Goal: Task Accomplishment & Management: Manage account settings

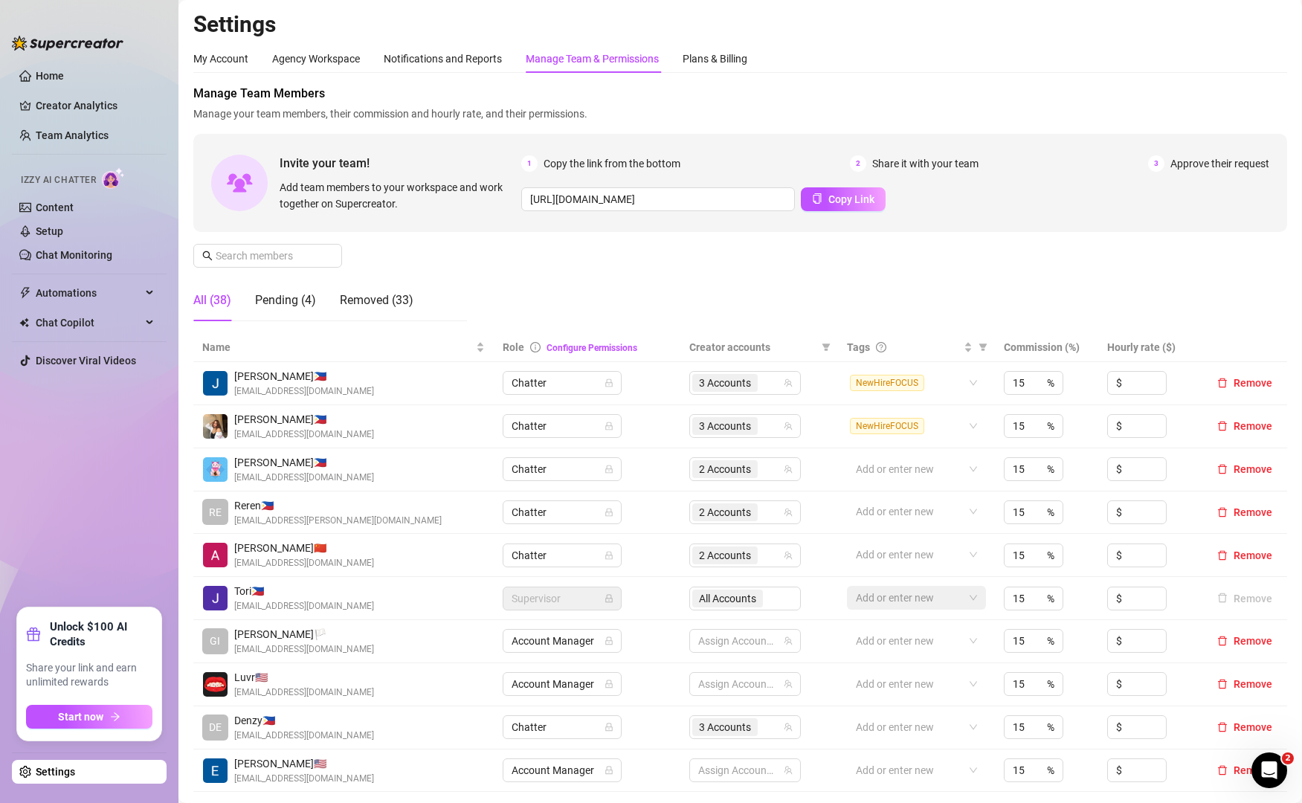
scroll to position [112, 0]
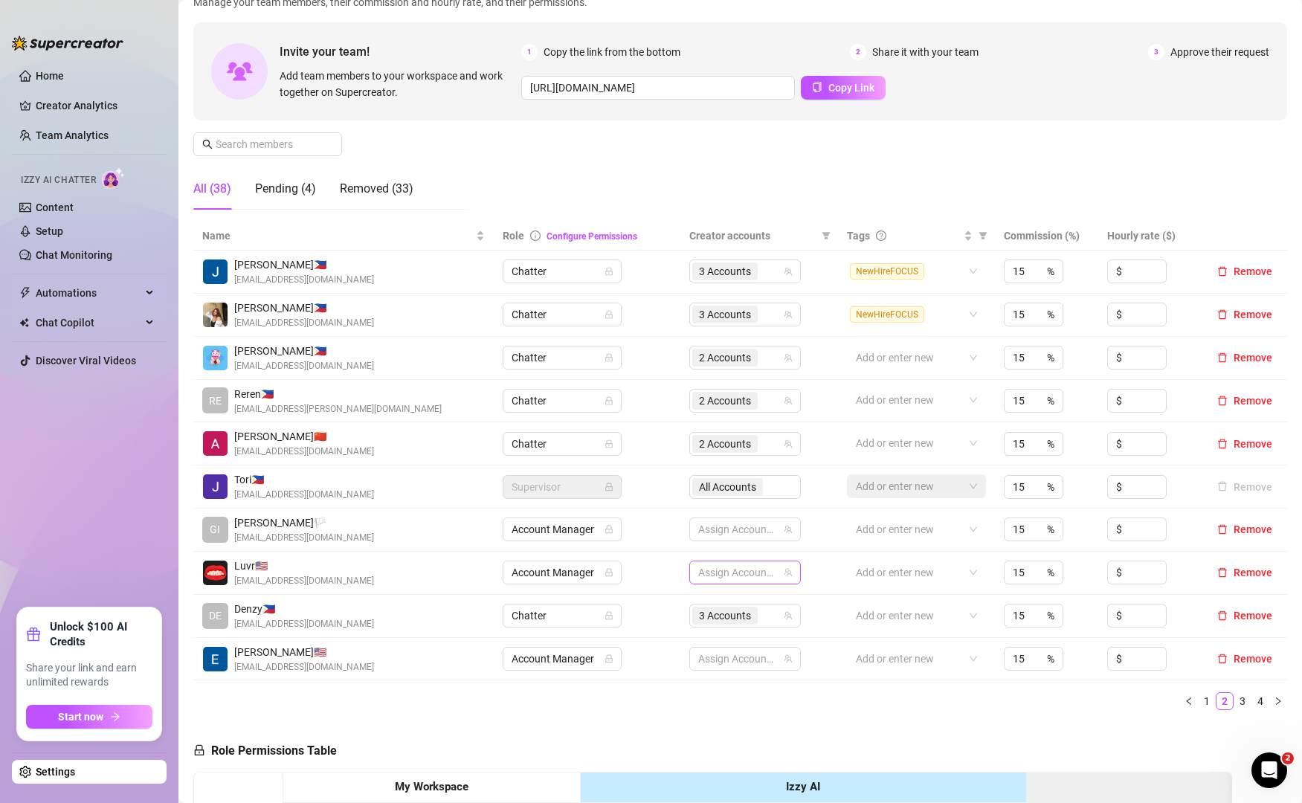
click at [99, 448] on ul "Home Creator Analytics Team Analytics Izzy AI Chatter Content Setup Chat Monito…" at bounding box center [89, 330] width 155 height 544
click at [1199, 706] on link "1" at bounding box center [1207, 701] width 16 height 16
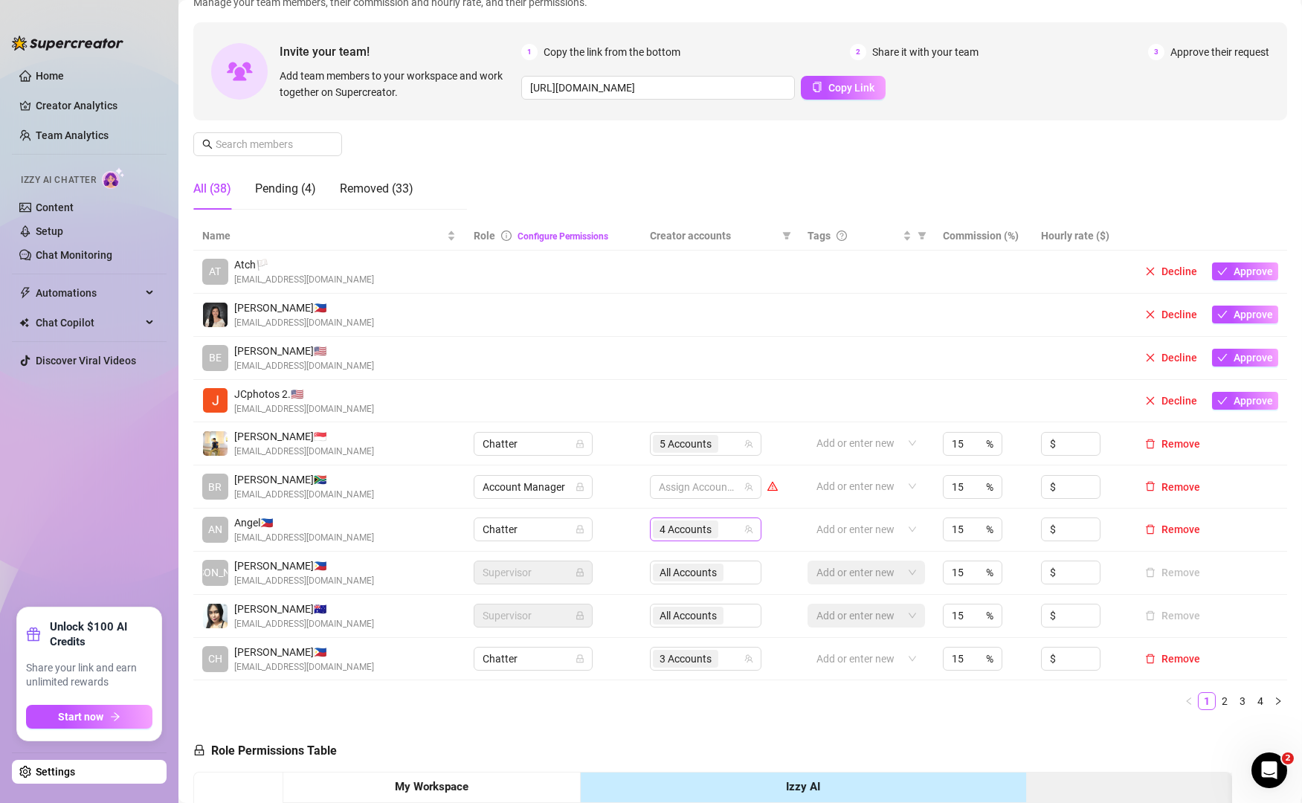
click at [730, 532] on div "4 Accounts" at bounding box center [698, 529] width 90 height 21
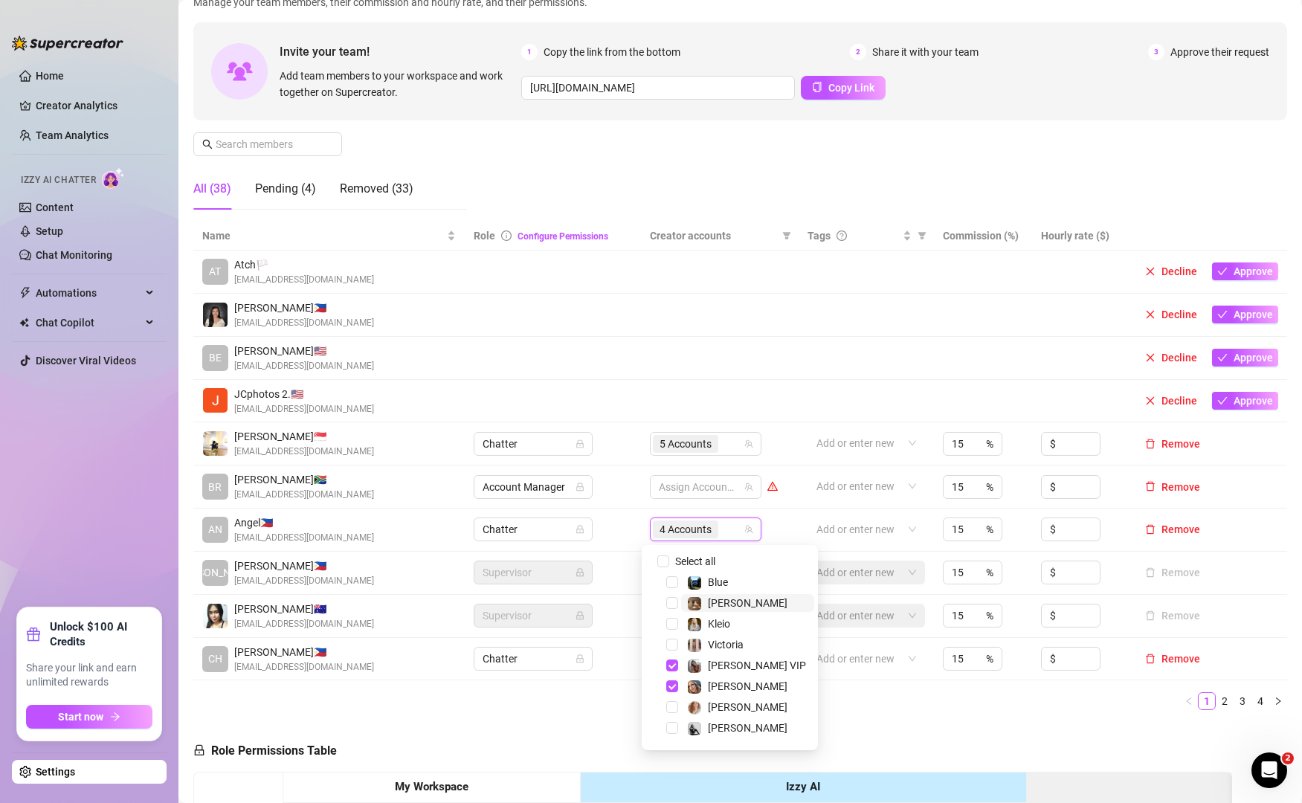
click at [724, 606] on span "[PERSON_NAME]" at bounding box center [748, 603] width 80 height 12
click at [851, 709] on ul "1 2 3 4" at bounding box center [740, 701] width 1094 height 18
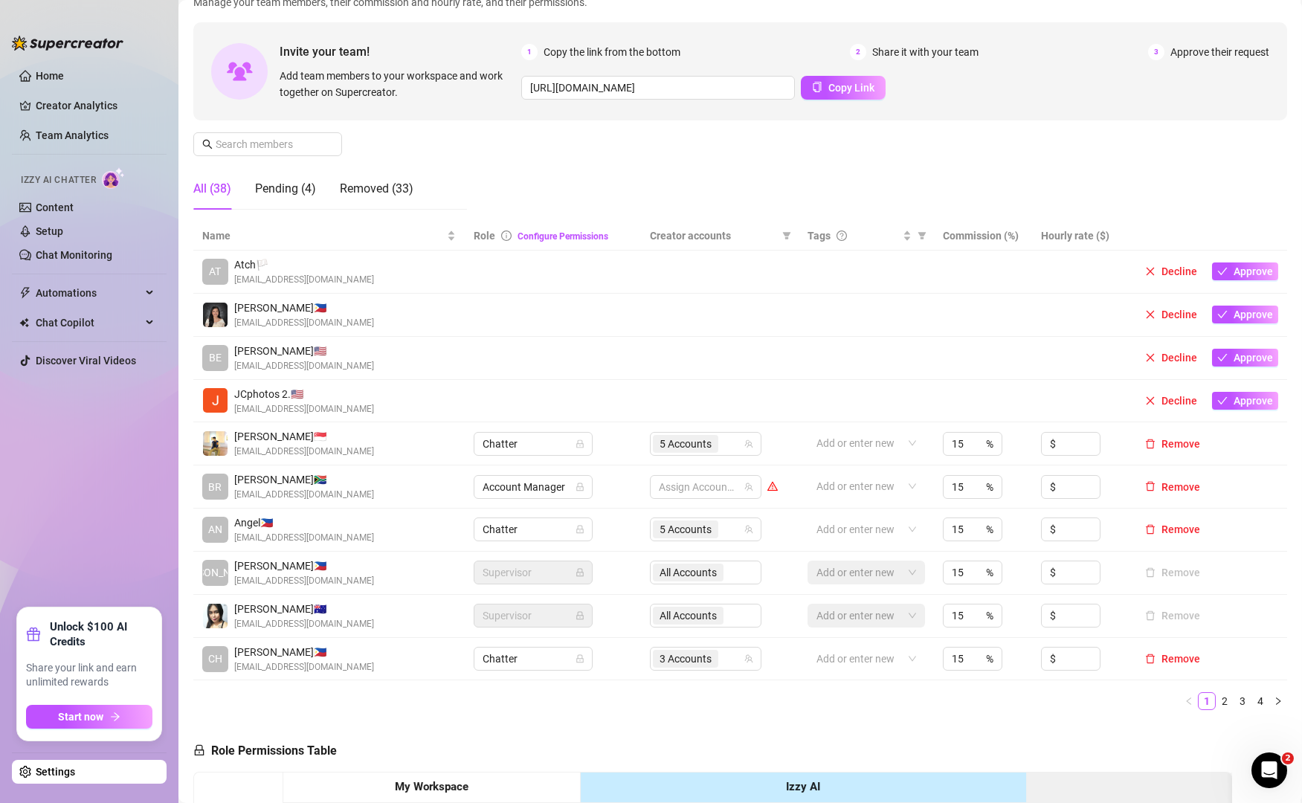
click at [61, 438] on ul "Home Creator Analytics Team Analytics Izzy AI Chatter Content Setup Chat Monito…" at bounding box center [89, 330] width 155 height 544
click at [1216, 701] on link "2" at bounding box center [1224, 701] width 16 height 16
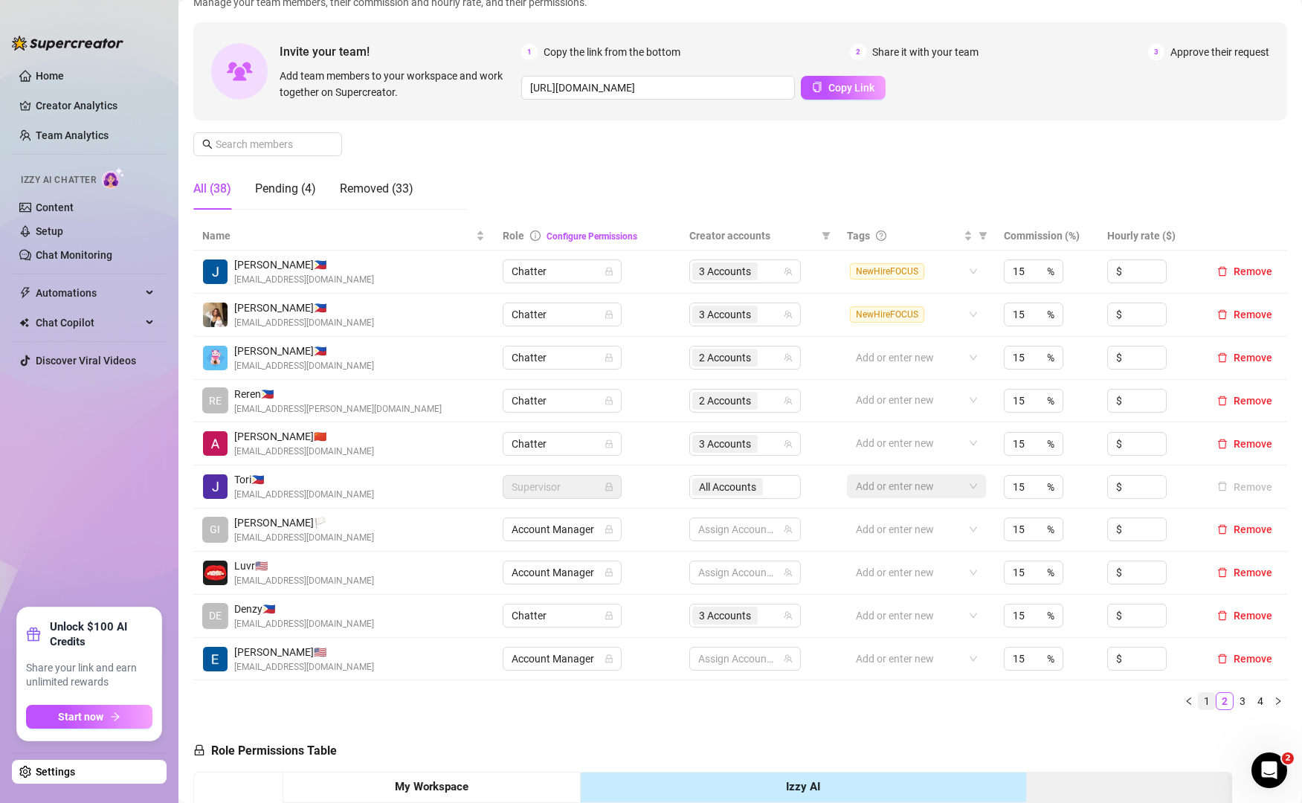
click at [1199, 700] on link "1" at bounding box center [1207, 701] width 16 height 16
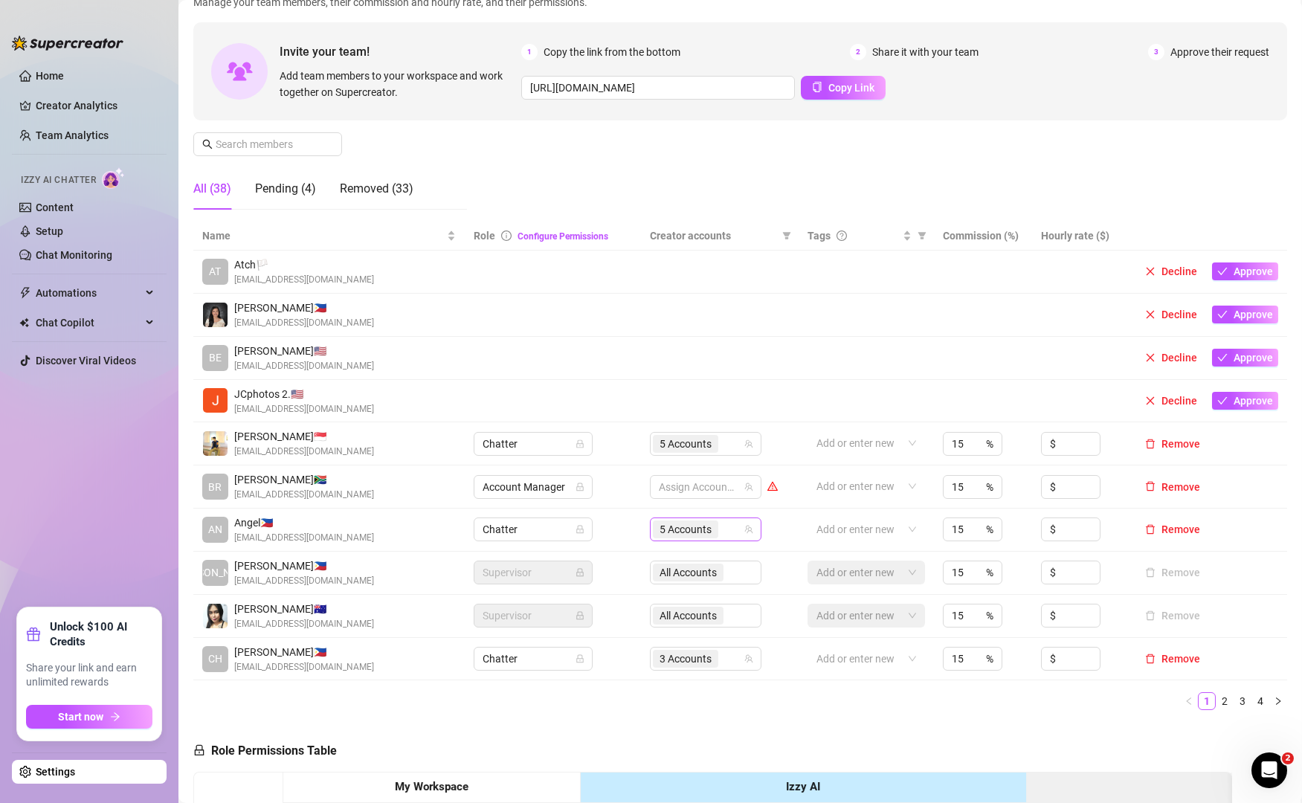
click at [726, 534] on div "5 Accounts" at bounding box center [698, 529] width 90 height 21
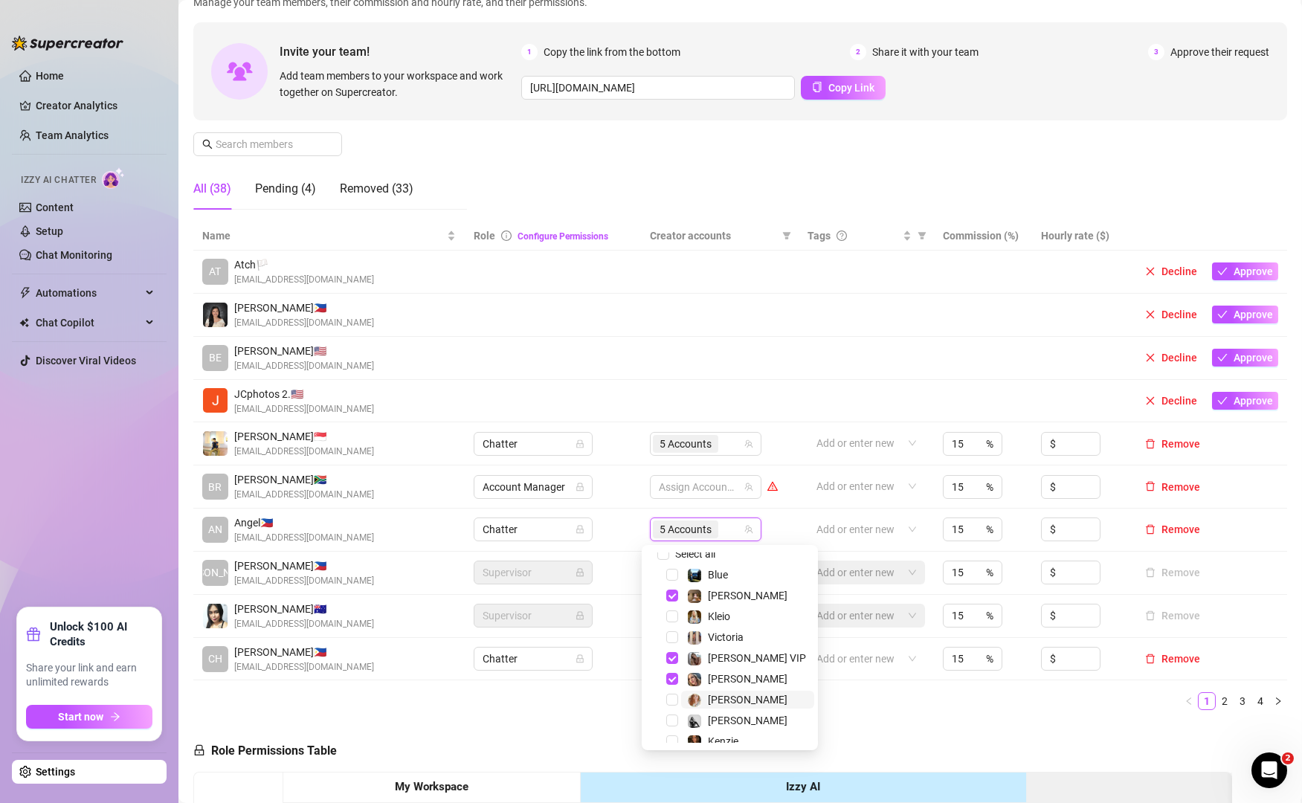
scroll to position [1, 0]
click at [719, 617] on span "Kleio" at bounding box center [719, 623] width 22 height 12
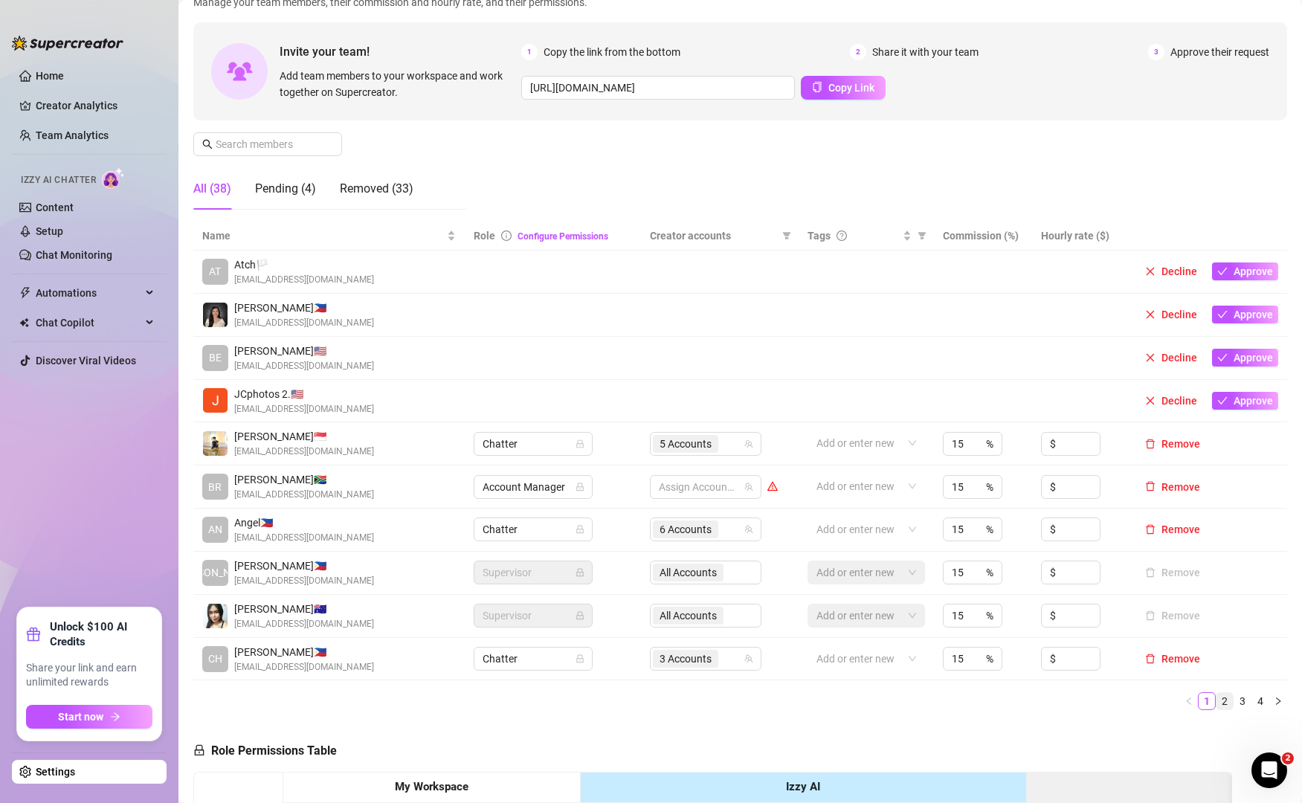
click at [1216, 710] on li "2" at bounding box center [1225, 701] width 18 height 18
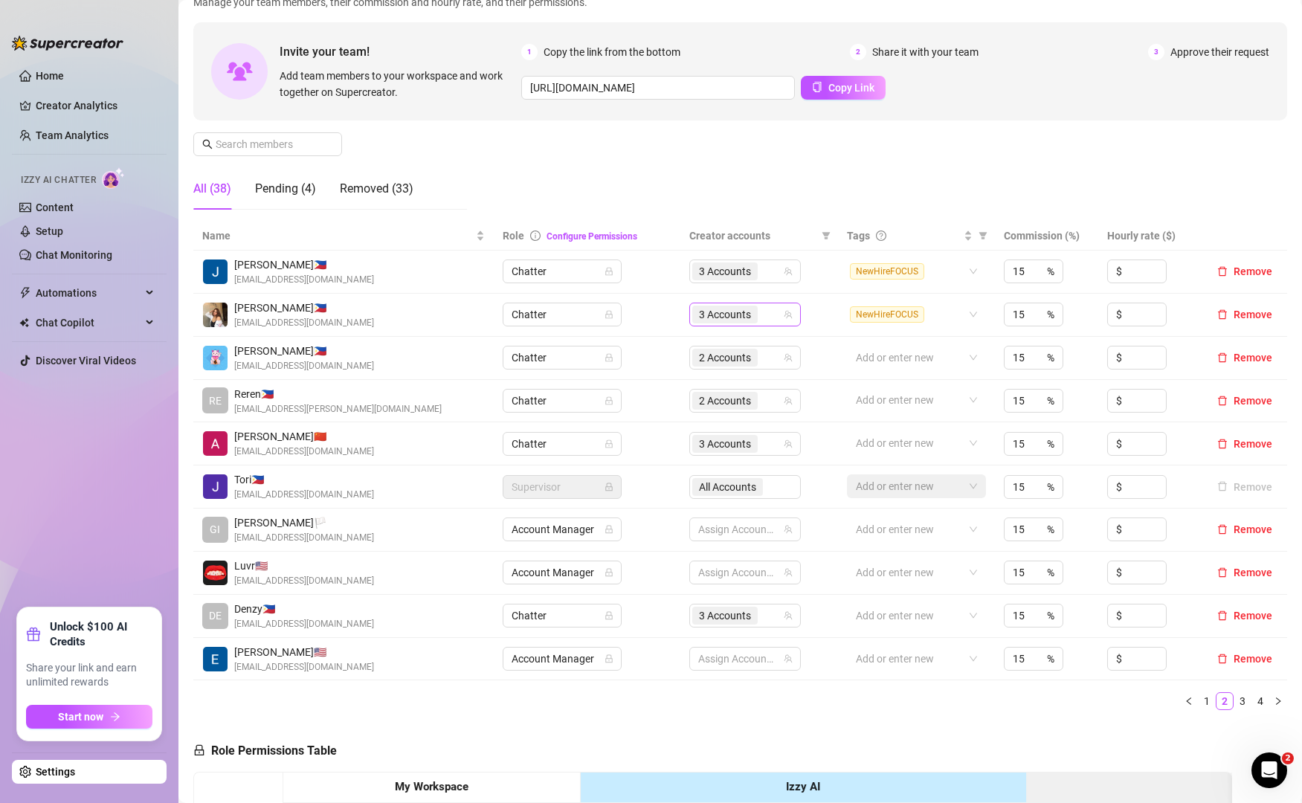
click at [761, 310] on input "search" at bounding box center [762, 315] width 3 height 18
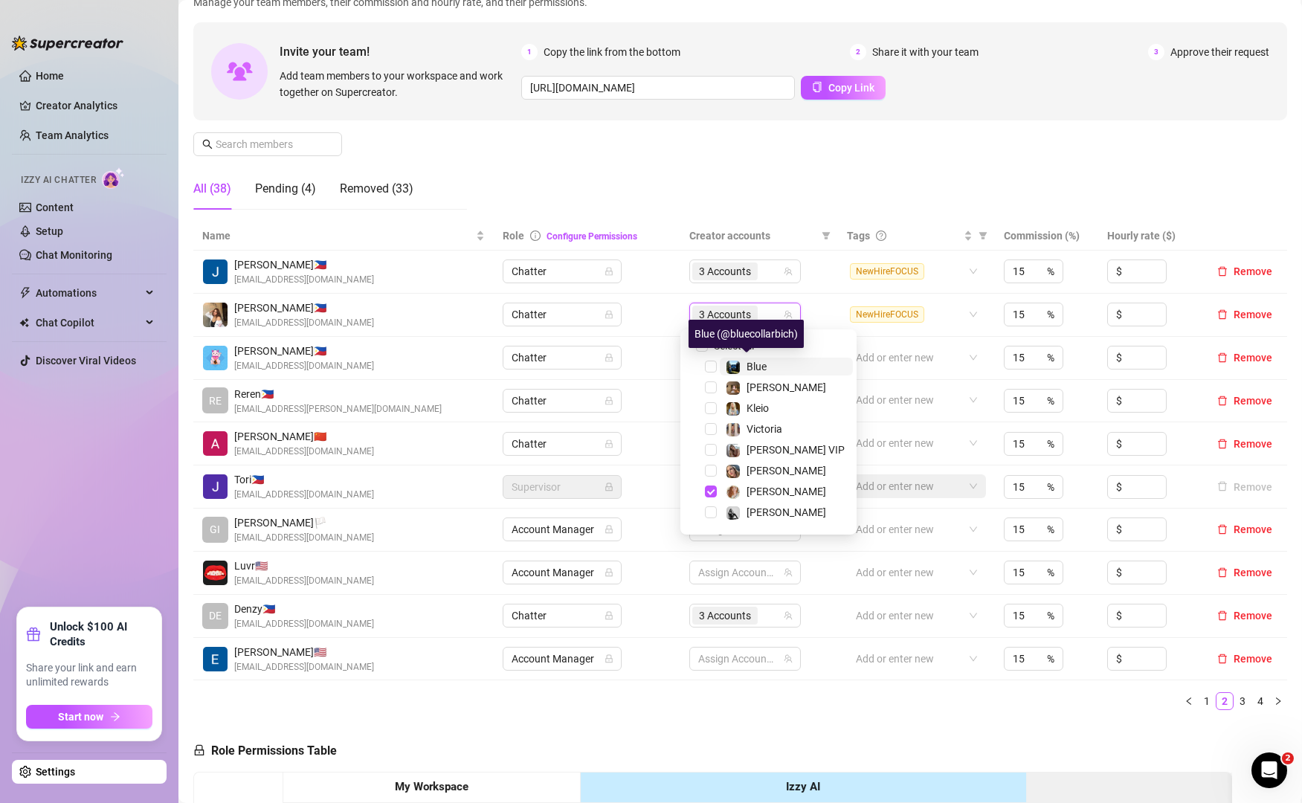
click at [755, 367] on span "Blue" at bounding box center [756, 367] width 20 height 12
